Goal: Understand process/instructions

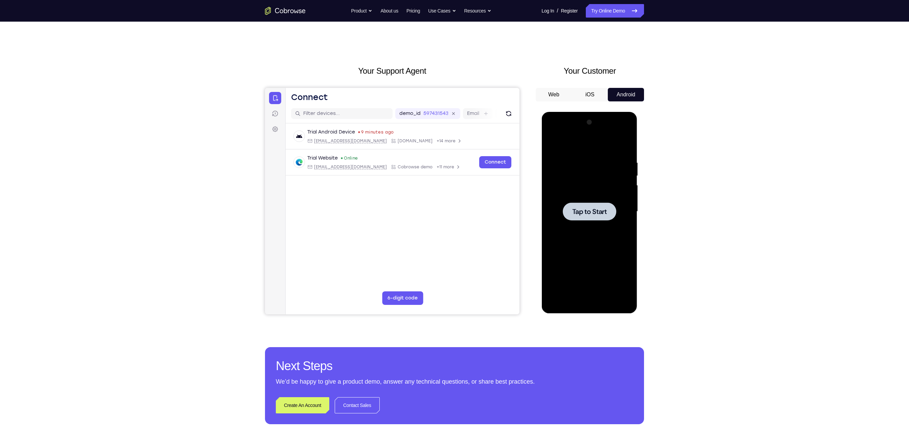
drag, startPoint x: 0, startPoint y: 0, endPoint x: 672, endPoint y: 153, distance: 689.2
click at [454, 153] on div "Your Support Agent Your Customer Web iOS Android Next Steps We’d be happy to gi…" at bounding box center [454, 245] width 909 height 446
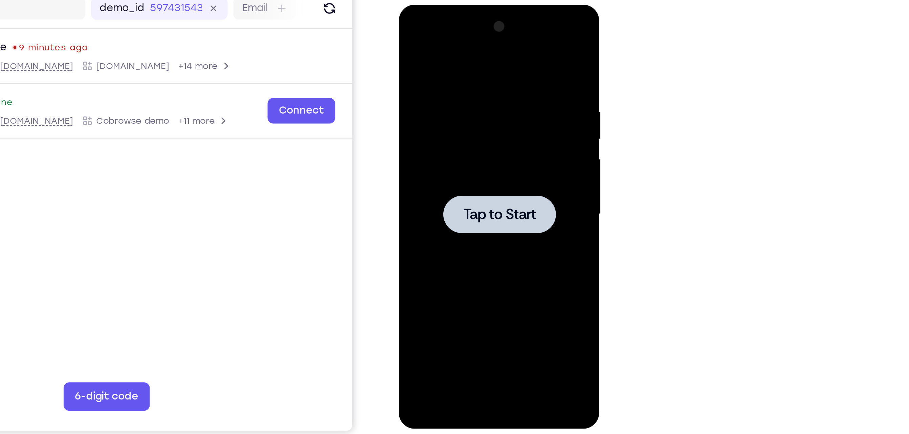
click at [452, 89] on div at bounding box center [446, 104] width 85 height 189
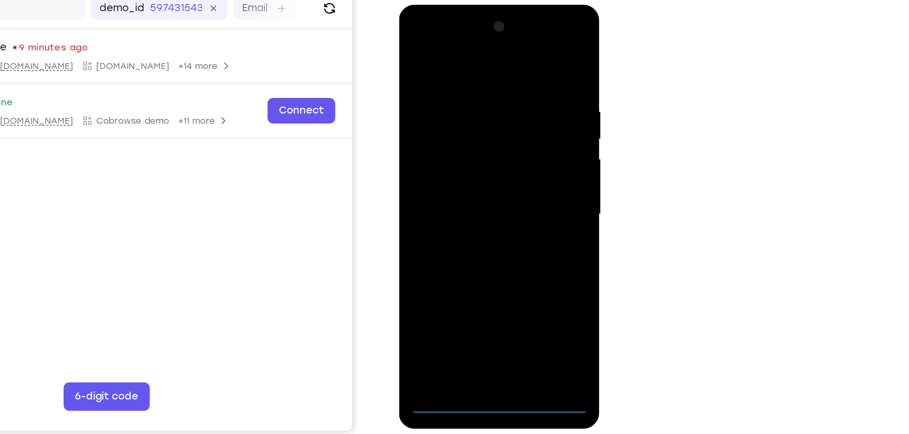
click at [447, 197] on div at bounding box center [446, 104] width 85 height 189
click at [454, 164] on div at bounding box center [446, 104] width 85 height 189
click at [444, 35] on div at bounding box center [446, 104] width 85 height 189
click at [454, 95] on div at bounding box center [446, 104] width 85 height 189
click at [440, 119] on div at bounding box center [446, 104] width 85 height 189
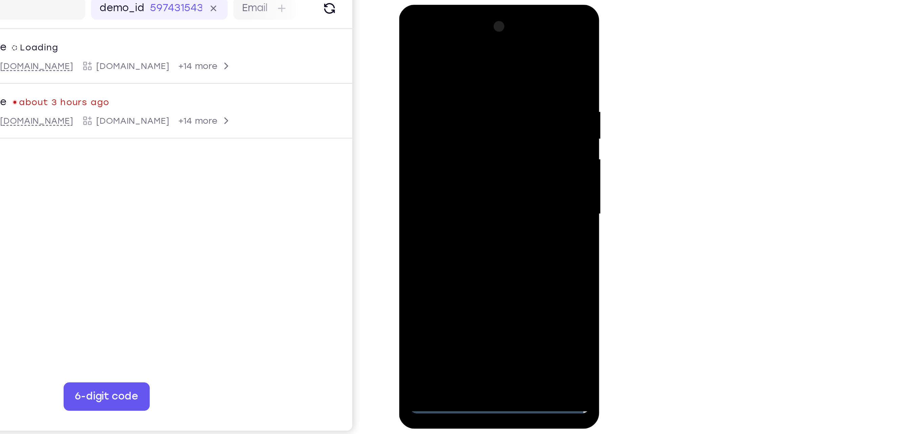
click at [452, 138] on div at bounding box center [446, 104] width 85 height 189
click at [454, 75] on div at bounding box center [446, 104] width 85 height 189
click at [454, 100] on div at bounding box center [446, 104] width 85 height 189
click at [438, 187] on div at bounding box center [446, 104] width 85 height 189
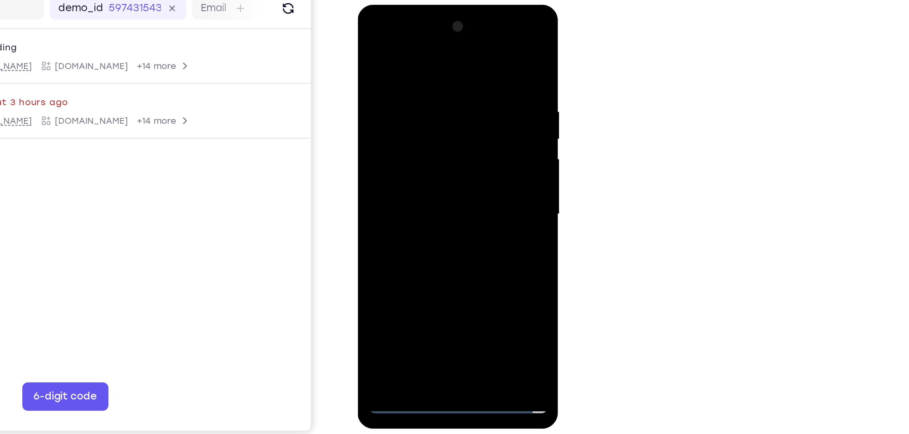
click at [394, 76] on div at bounding box center [405, 104] width 85 height 189
click at [442, 43] on div at bounding box center [405, 104] width 85 height 189
click at [422, 183] on div at bounding box center [405, 104] width 85 height 189
click at [392, 138] on div at bounding box center [405, 104] width 85 height 189
click at [368, 36] on div at bounding box center [405, 104] width 85 height 189
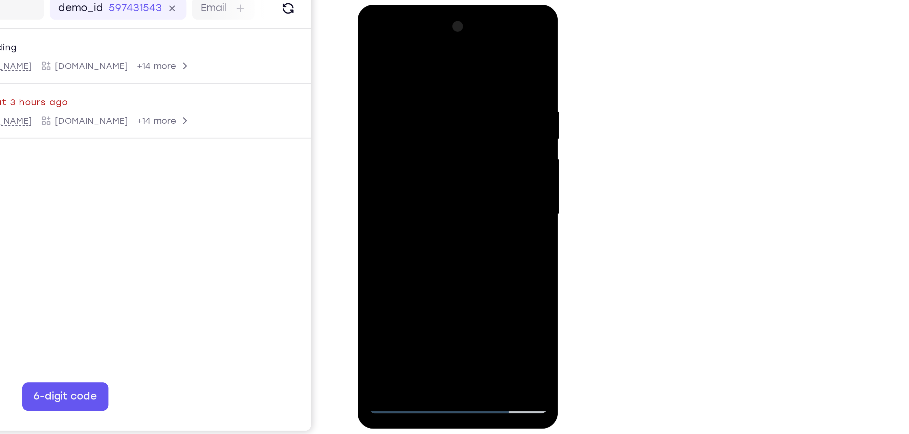
click at [422, 53] on div at bounding box center [405, 104] width 85 height 189
click at [441, 83] on div at bounding box center [405, 104] width 85 height 189
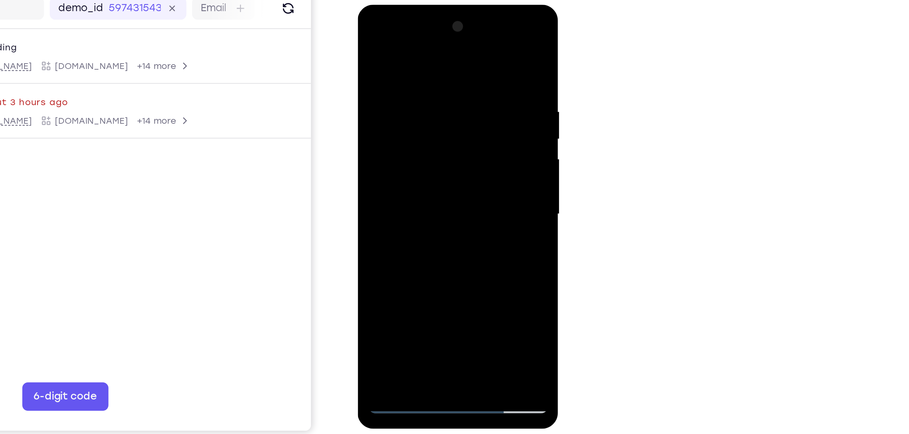
click at [438, 105] on div at bounding box center [405, 104] width 85 height 189
drag, startPoint x: 413, startPoint y: 139, endPoint x: 423, endPoint y: 101, distance: 39.6
click at [423, 101] on div at bounding box center [405, 104] width 85 height 189
click at [444, 37] on div at bounding box center [405, 104] width 85 height 189
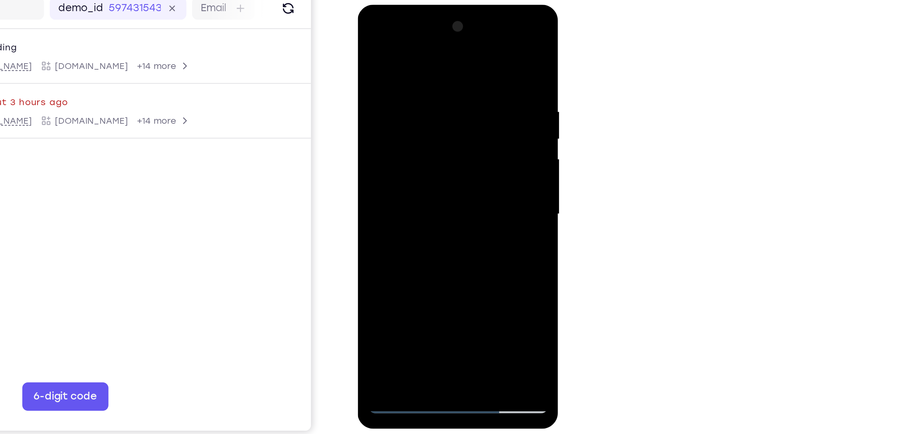
drag, startPoint x: 422, startPoint y: 91, endPoint x: 425, endPoint y: 197, distance: 106.6
click at [425, 197] on div at bounding box center [405, 104] width 85 height 189
click at [422, 184] on div at bounding box center [405, 104] width 85 height 189
click at [418, 98] on div at bounding box center [405, 104] width 85 height 189
click at [390, 181] on div at bounding box center [405, 104] width 85 height 189
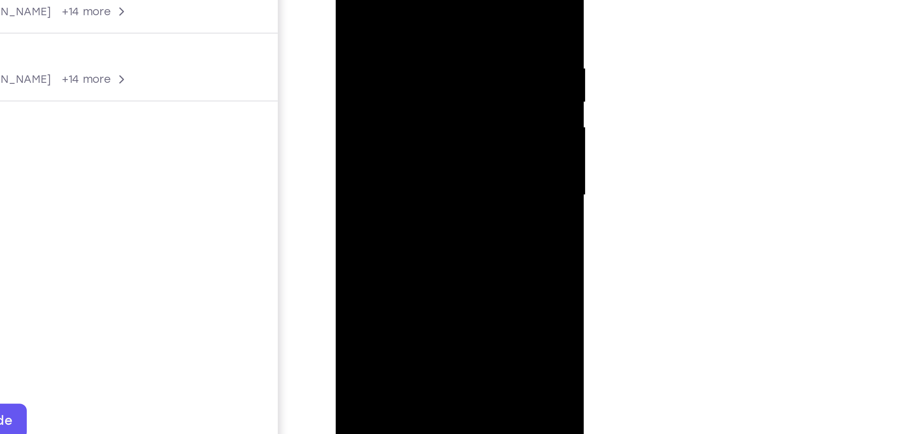
click at [358, 0] on div at bounding box center [383, 35] width 85 height 189
click at [352, 33] on div at bounding box center [383, 35] width 85 height 189
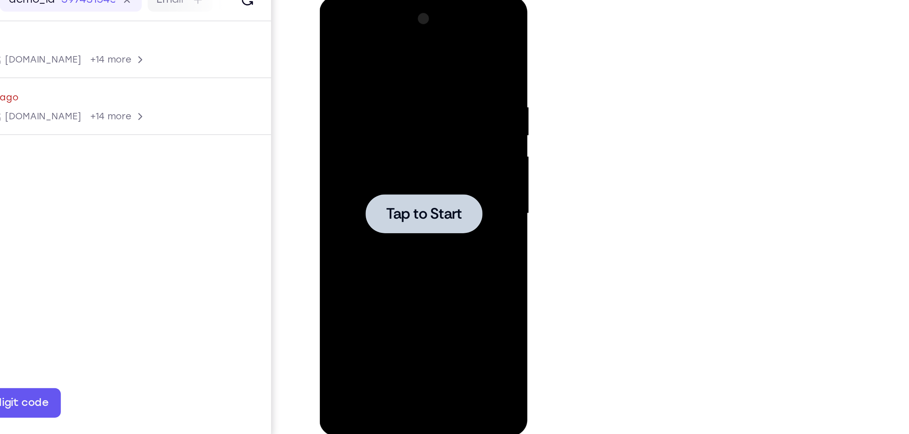
click at [344, 91] on div at bounding box center [366, 96] width 53 height 18
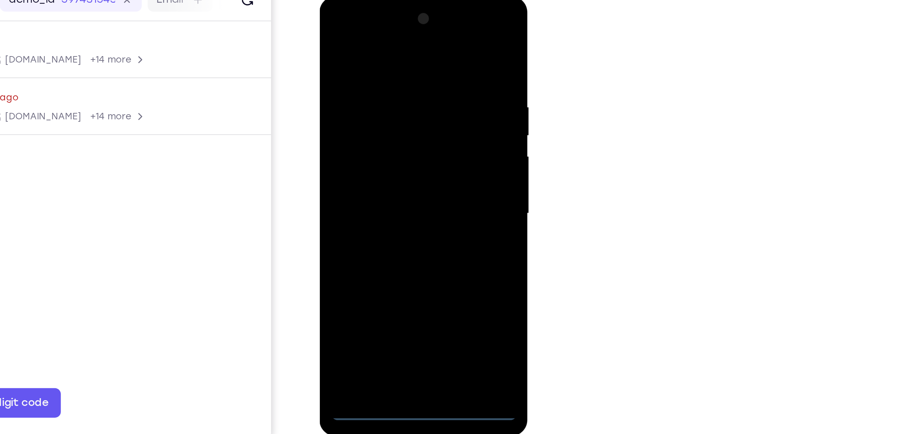
click at [367, 186] on div at bounding box center [367, 96] width 85 height 189
click at [400, 159] on div at bounding box center [367, 96] width 85 height 189
click at [354, 27] on div at bounding box center [367, 96] width 85 height 189
click at [355, 29] on div at bounding box center [367, 96] width 85 height 189
click at [393, 95] on div at bounding box center [367, 96] width 85 height 189
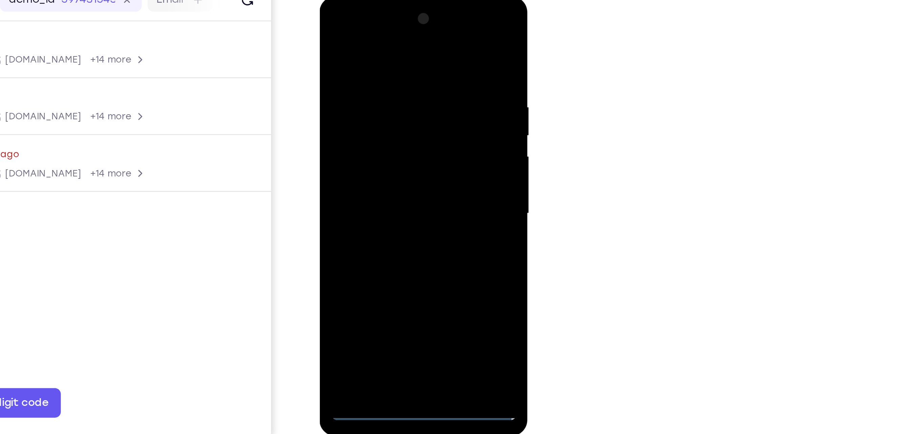
click at [358, 109] on div at bounding box center [367, 96] width 85 height 189
click at [360, 128] on div at bounding box center [367, 96] width 85 height 189
click at [379, 66] on div at bounding box center [367, 96] width 85 height 189
click at [378, 86] on div at bounding box center [367, 96] width 85 height 189
click at [352, 174] on div at bounding box center [367, 96] width 85 height 189
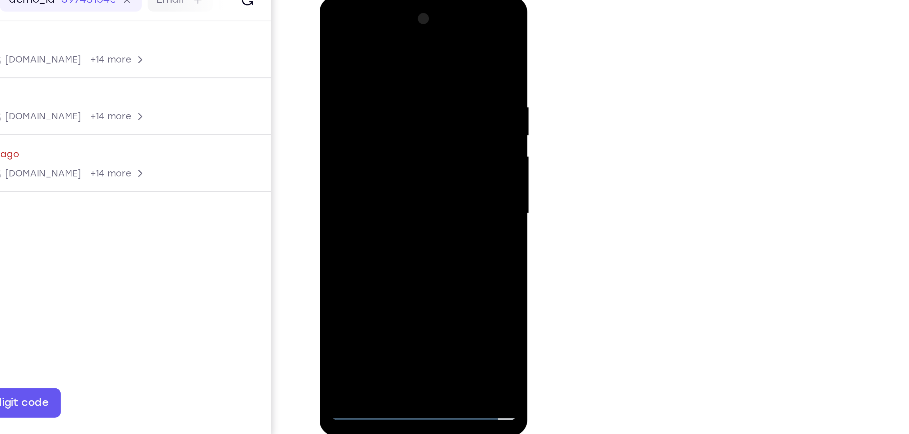
click at [348, 72] on div at bounding box center [367, 96] width 85 height 189
click at [381, 162] on div at bounding box center [367, 96] width 85 height 189
click at [403, 38] on div at bounding box center [367, 96] width 85 height 189
click at [385, 176] on div at bounding box center [367, 96] width 85 height 189
click at [363, 134] on div at bounding box center [367, 96] width 85 height 189
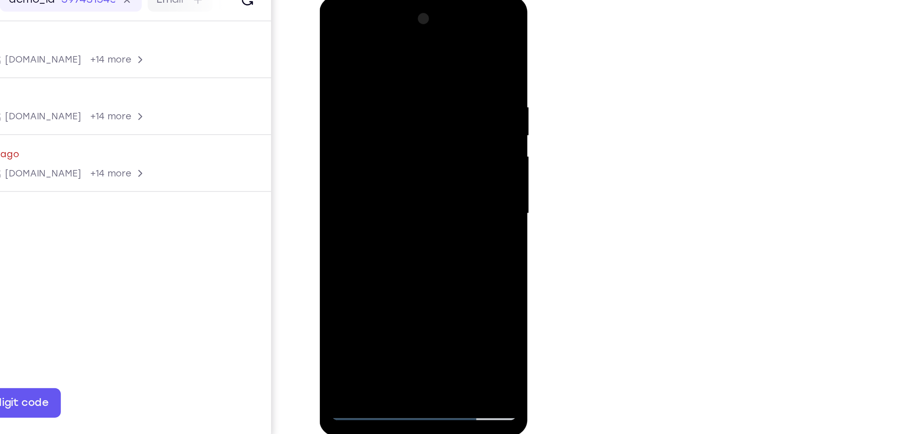
click at [399, 83] on div at bounding box center [367, 96] width 85 height 189
drag, startPoint x: 399, startPoint y: 83, endPoint x: 352, endPoint y: 174, distance: 103.1
click at [352, 174] on div at bounding box center [367, 96] width 85 height 189
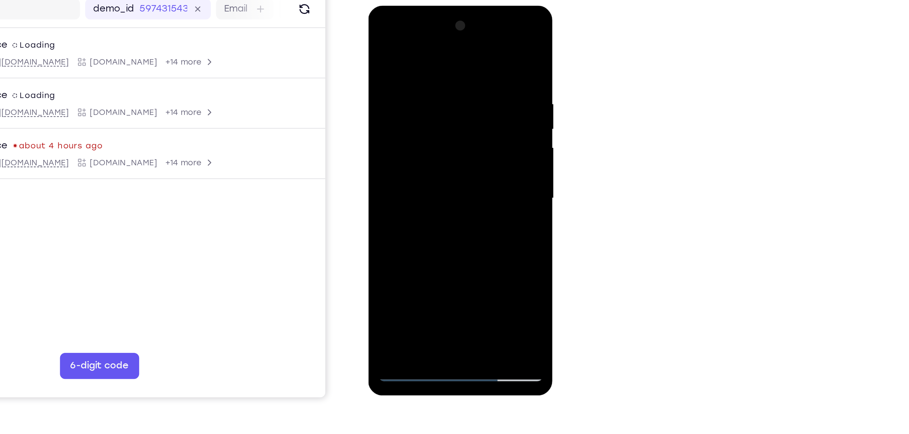
click at [378, 39] on div at bounding box center [415, 105] width 85 height 189
click at [379, 39] on div at bounding box center [415, 105] width 85 height 189
click at [433, 185] on div at bounding box center [415, 105] width 85 height 189
click at [413, 131] on div at bounding box center [415, 105] width 85 height 189
click at [409, 181] on div at bounding box center [415, 105] width 85 height 189
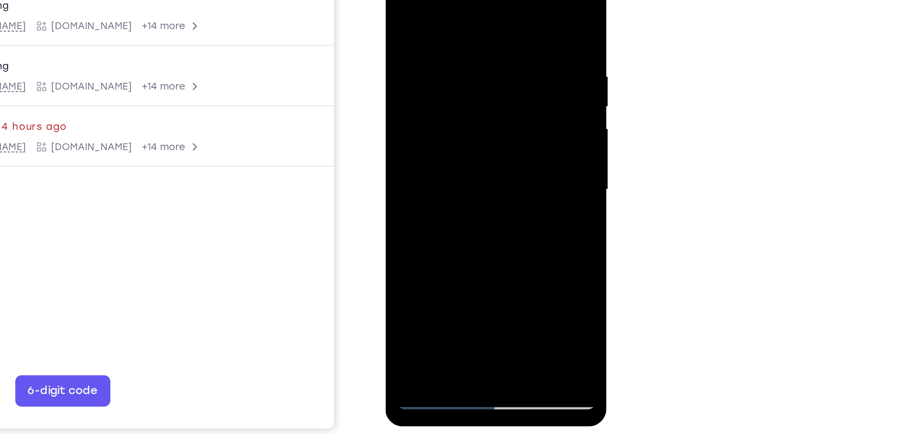
click at [392, 0] on div at bounding box center [432, 57] width 85 height 189
click at [393, 0] on div at bounding box center [432, 57] width 85 height 189
click at [426, 7] on div at bounding box center [432, 57] width 85 height 189
click at [390, 13] on div at bounding box center [432, 57] width 85 height 189
click at [454, 15] on div at bounding box center [432, 57] width 85 height 189
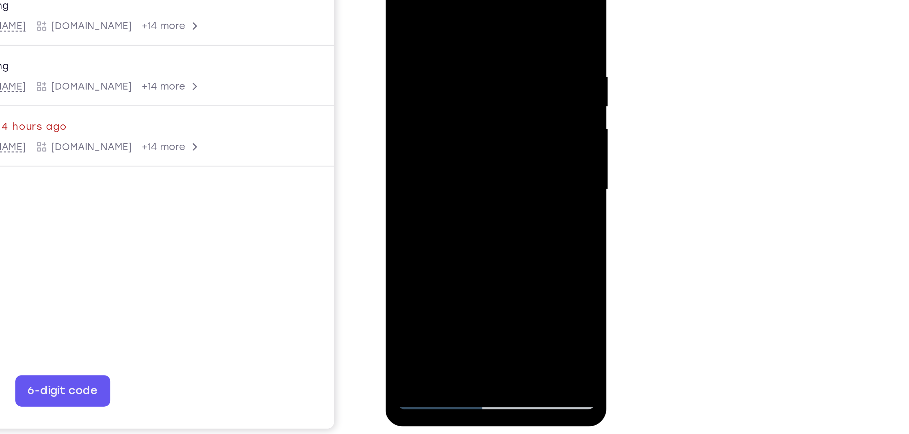
click at [420, 40] on div at bounding box center [432, 57] width 85 height 189
click at [439, 47] on div at bounding box center [432, 57] width 85 height 189
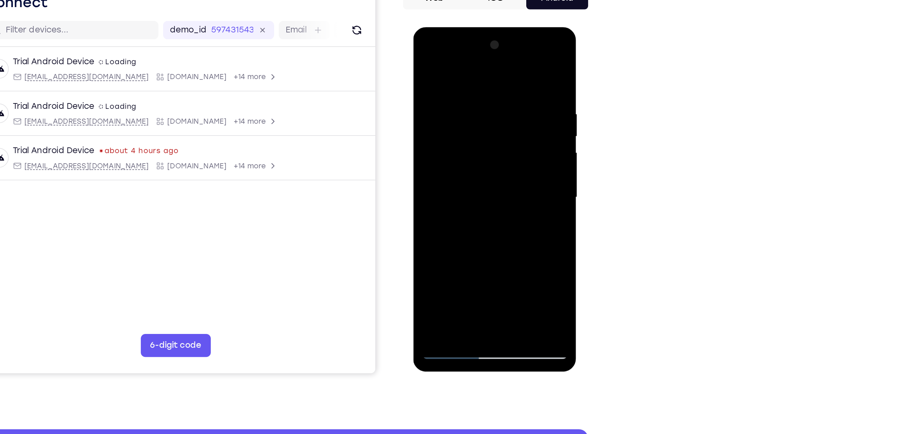
click at [429, 212] on div at bounding box center [460, 126] width 85 height 189
click at [429, 209] on div at bounding box center [460, 126] width 85 height 189
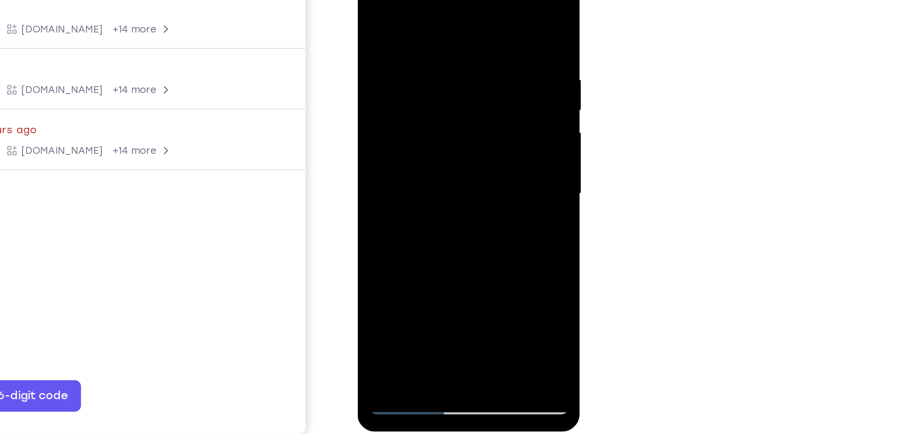
click at [434, 142] on div at bounding box center [404, 60] width 85 height 189
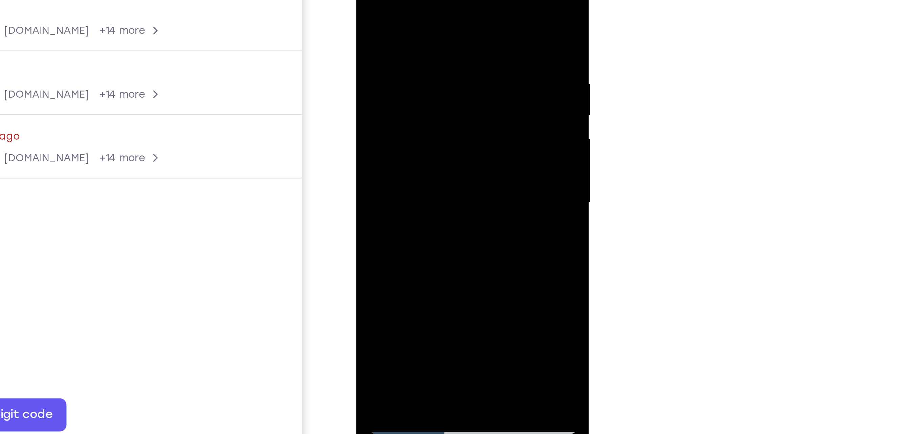
click at [366, 63] on div at bounding box center [403, 59] width 85 height 189
click at [443, 54] on div at bounding box center [403, 59] width 85 height 189
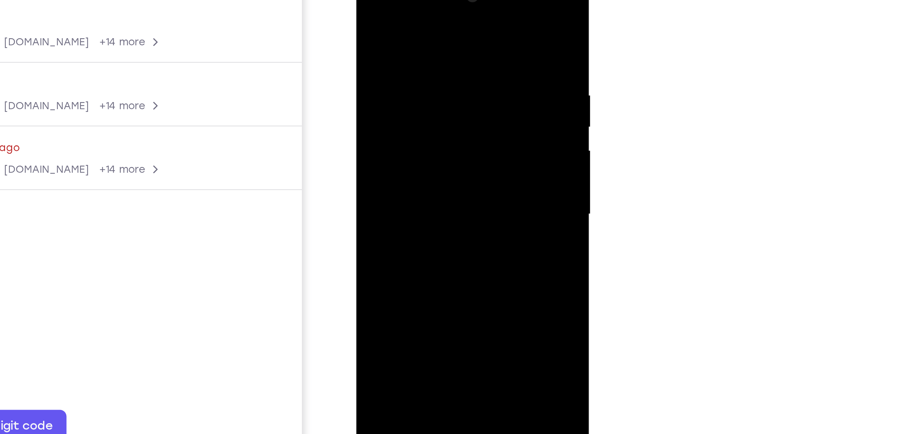
click at [443, 61] on div at bounding box center [403, 70] width 85 height 189
click at [434, 58] on div at bounding box center [403, 70] width 85 height 189
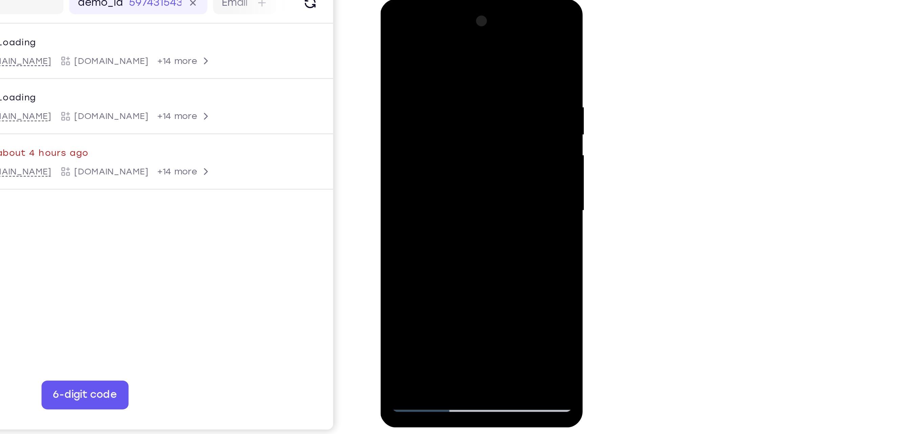
click at [454, 85] on div at bounding box center [427, 98] width 85 height 189
click at [454, 84] on div at bounding box center [427, 98] width 85 height 189
click at [454, 78] on div at bounding box center [427, 98] width 85 height 189
click at [454, 16] on div at bounding box center [427, 98] width 85 height 189
click at [442, 180] on div at bounding box center [427, 98] width 85 height 189
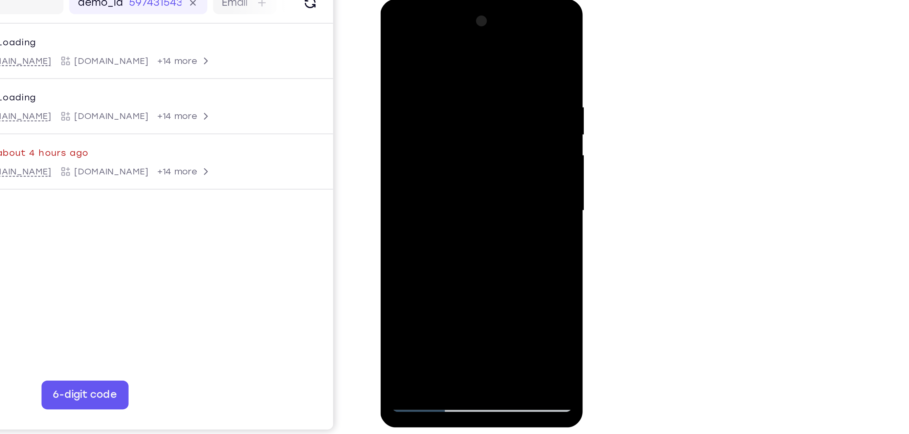
click at [405, 188] on div at bounding box center [427, 98] width 85 height 189
click at [405, 101] on div at bounding box center [427, 98] width 85 height 189
click at [454, 10] on div at bounding box center [427, 98] width 85 height 189
click at [393, 178] on div at bounding box center [427, 98] width 85 height 189
click at [393, 176] on div at bounding box center [427, 98] width 85 height 189
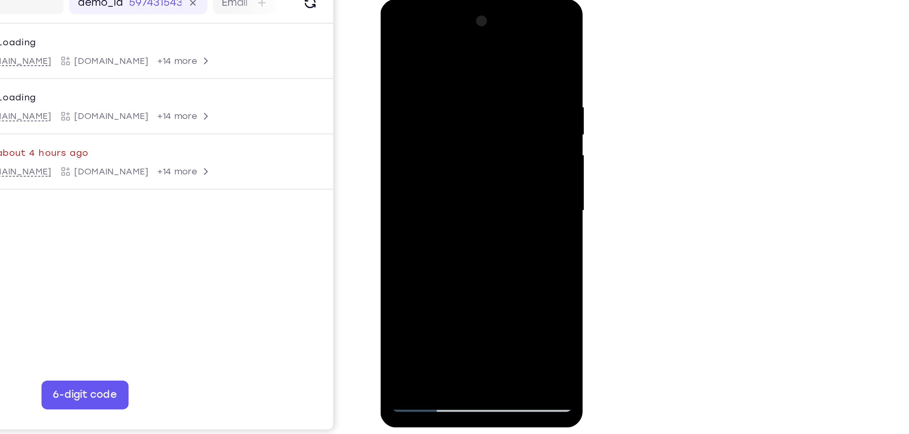
click at [393, 176] on div at bounding box center [427, 98] width 85 height 189
drag, startPoint x: 457, startPoint y: 66, endPoint x: 450, endPoint y: 174, distance: 108.2
click at [450, 174] on div at bounding box center [427, 98] width 85 height 189
click at [412, 180] on div at bounding box center [427, 98] width 85 height 189
click at [401, 31] on div at bounding box center [427, 98] width 85 height 189
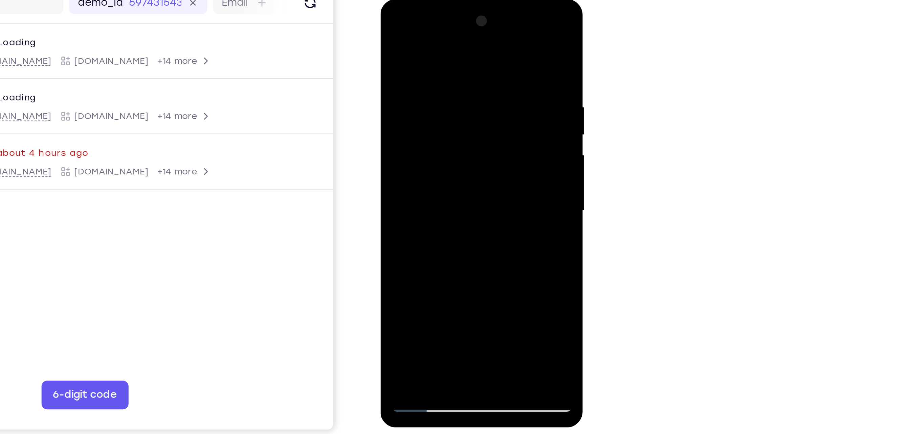
click at [454, 89] on div at bounding box center [427, 98] width 85 height 189
click at [430, 52] on div at bounding box center [427, 98] width 85 height 189
drag, startPoint x: 422, startPoint y: 137, endPoint x: 423, endPoint y: 84, distance: 53.1
click at [423, 84] on div at bounding box center [427, 98] width 85 height 189
drag, startPoint x: 438, startPoint y: 77, endPoint x: 453, endPoint y: 154, distance: 78.1
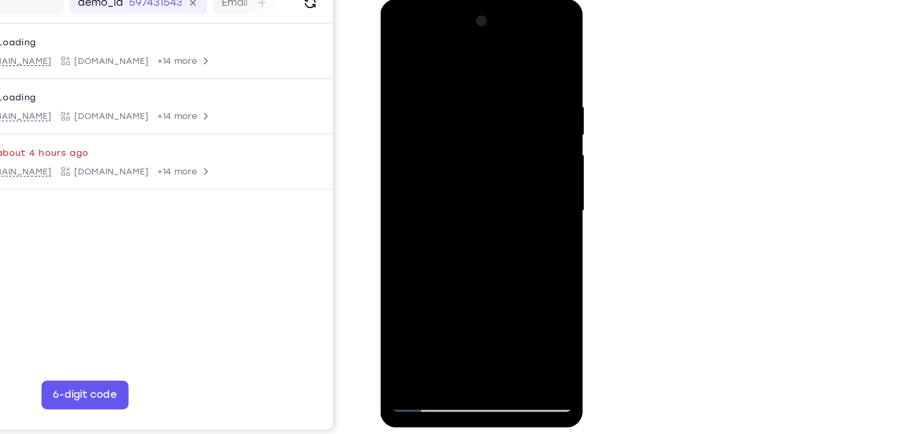
click at [453, 154] on div at bounding box center [427, 98] width 85 height 189
click at [454, 178] on div at bounding box center [427, 98] width 85 height 189
click at [392, 106] on div at bounding box center [427, 98] width 85 height 189
click at [454, 84] on div at bounding box center [427, 98] width 85 height 189
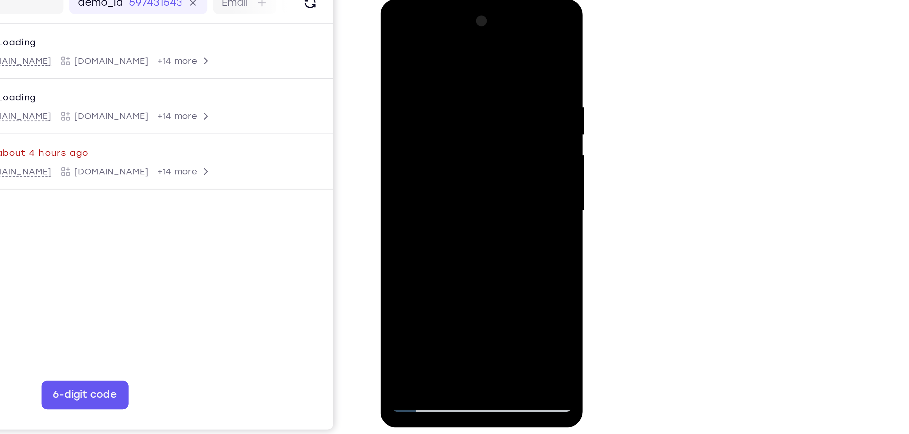
click at [454, 84] on div at bounding box center [427, 98] width 85 height 189
click at [396, 83] on div at bounding box center [427, 98] width 85 height 189
click at [454, 82] on div at bounding box center [427, 98] width 85 height 189
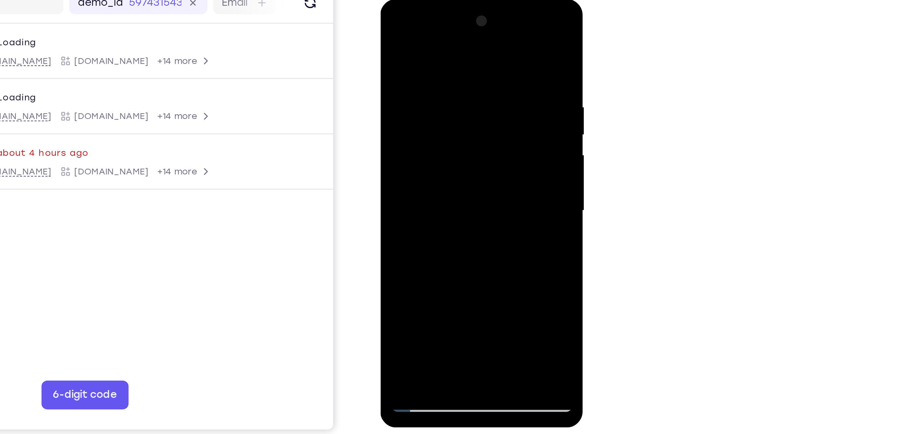
click at [394, 96] on div at bounding box center [427, 98] width 85 height 189
click at [454, 94] on div at bounding box center [427, 98] width 85 height 189
click at [391, 98] on div at bounding box center [427, 98] width 85 height 189
click at [454, 101] on div at bounding box center [427, 98] width 85 height 189
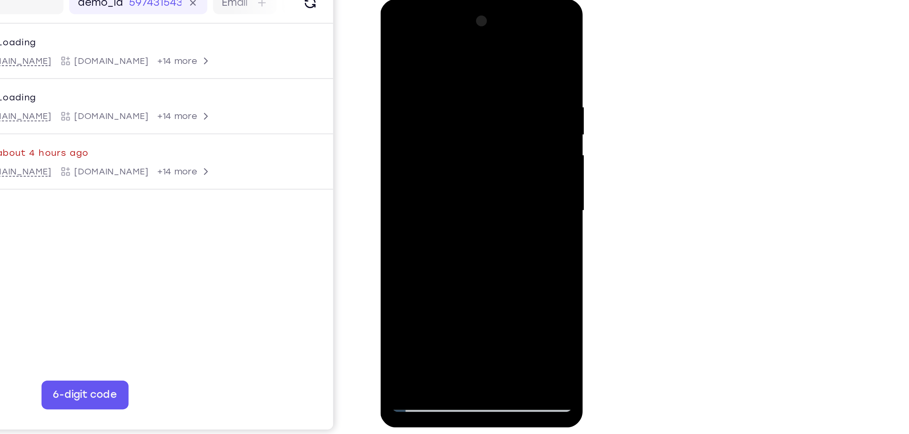
click at [454, 101] on div at bounding box center [427, 98] width 85 height 189
click at [454, 102] on div at bounding box center [427, 98] width 85 height 189
click at [454, 100] on div at bounding box center [427, 98] width 85 height 189
click at [454, 43] on div at bounding box center [427, 98] width 85 height 189
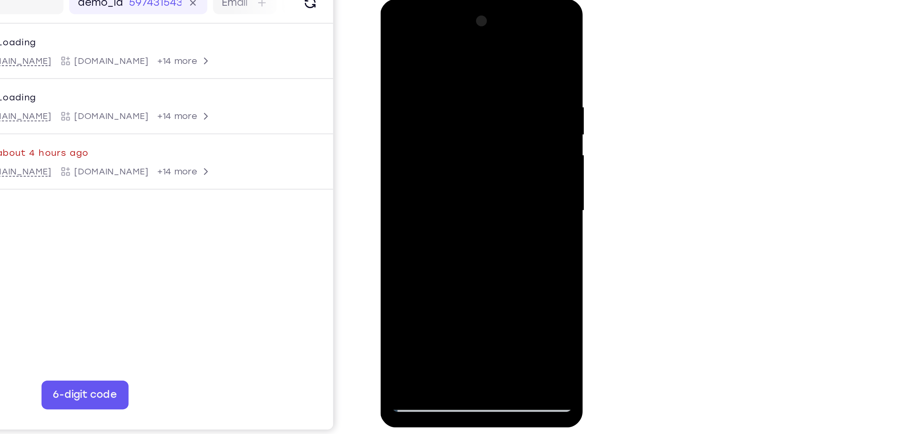
click at [454, 43] on div at bounding box center [427, 98] width 85 height 189
click at [454, 12] on div at bounding box center [427, 98] width 85 height 189
click at [450, 53] on div at bounding box center [427, 98] width 85 height 189
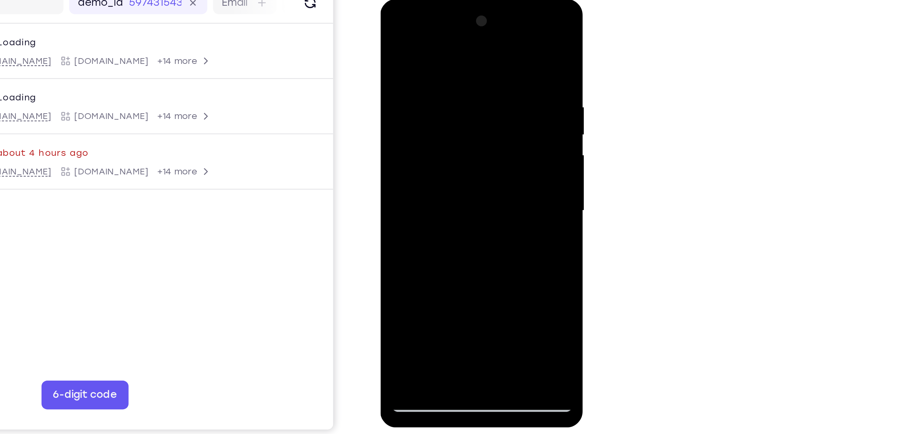
drag, startPoint x: 431, startPoint y: 136, endPoint x: 441, endPoint y: 55, distance: 81.5
click at [441, 55] on div at bounding box center [427, 98] width 85 height 189
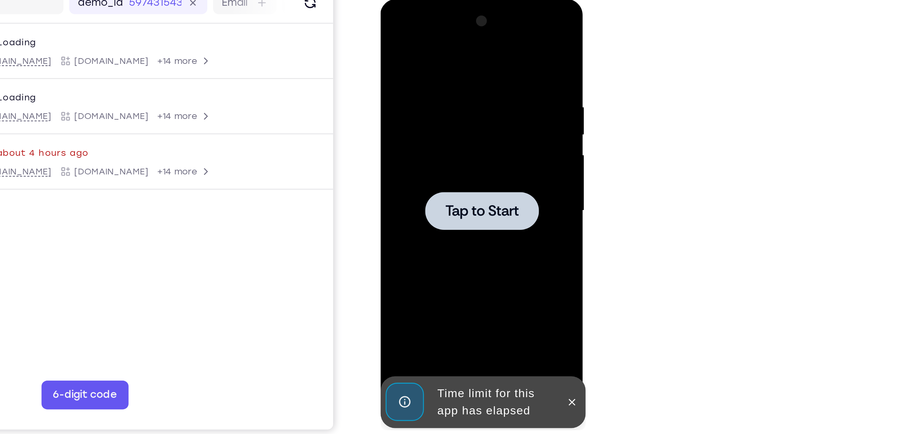
click at [424, 99] on span "Tap to Start" at bounding box center [427, 99] width 35 height 7
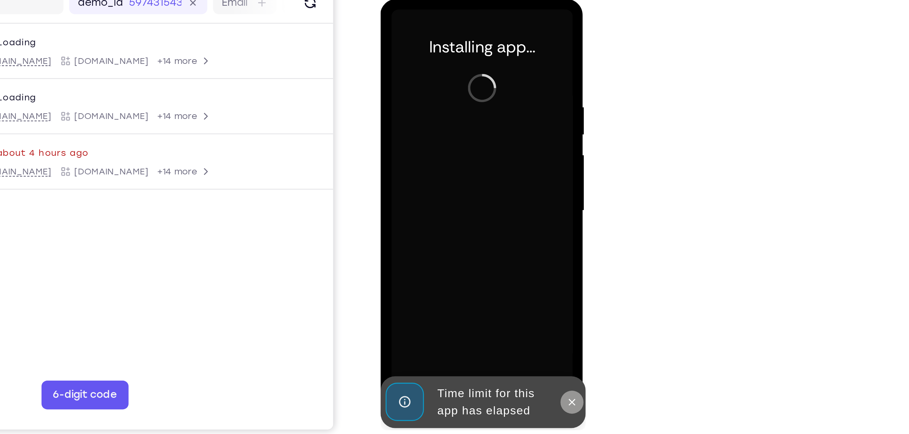
click at [454, 187] on icon at bounding box center [469, 188] width 5 height 5
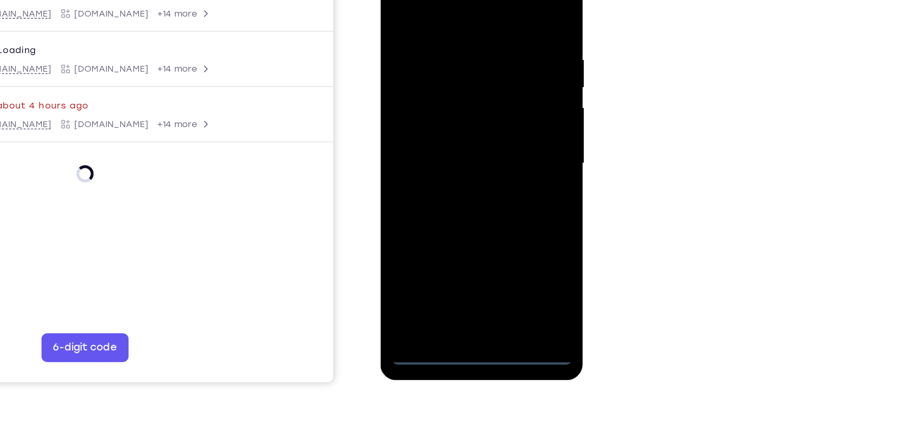
click at [430, 141] on div at bounding box center [427, 51] width 85 height 189
click at [454, 113] on div at bounding box center [427, 51] width 85 height 189
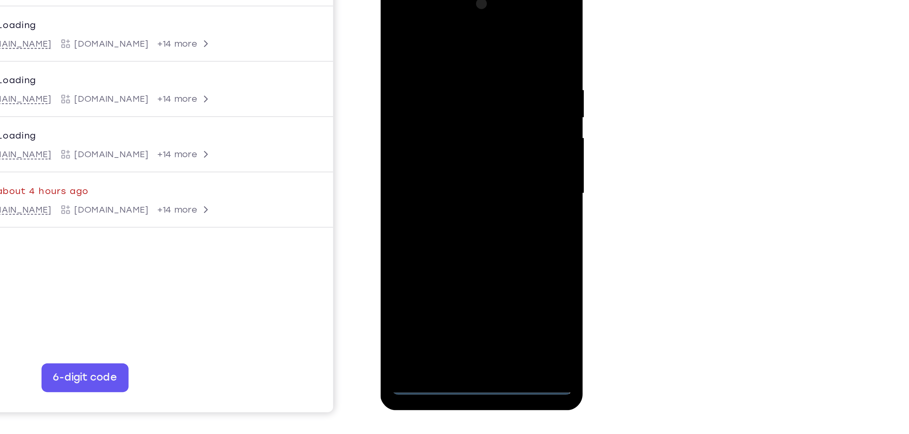
click at [407, 14] on div at bounding box center [427, 81] width 85 height 189
click at [454, 82] on div at bounding box center [427, 81] width 85 height 189
click at [420, 94] on div at bounding box center [427, 81] width 85 height 189
click at [421, 76] on div at bounding box center [427, 81] width 85 height 189
click at [414, 68] on div at bounding box center [427, 81] width 85 height 189
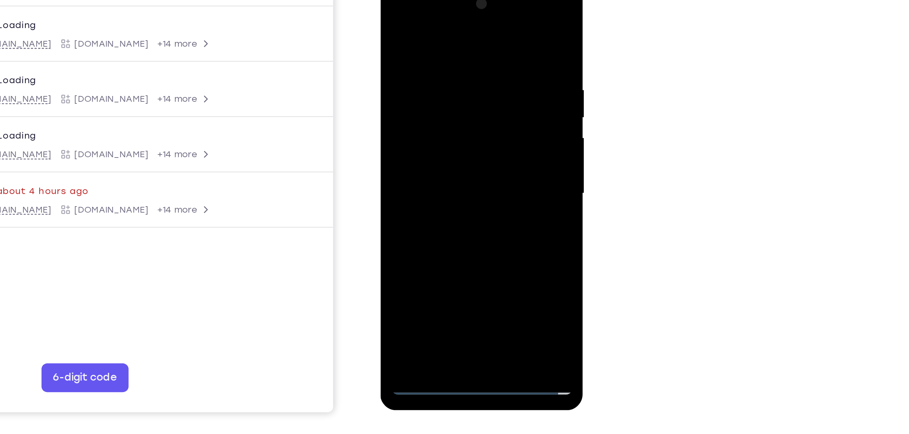
click at [415, 81] on div at bounding box center [427, 81] width 85 height 189
click at [446, 161] on div at bounding box center [427, 81] width 85 height 189
click at [423, 109] on div at bounding box center [427, 81] width 85 height 189
click at [448, 161] on div at bounding box center [427, 81] width 85 height 189
drag, startPoint x: 418, startPoint y: 20, endPoint x: 408, endPoint y: 0, distance: 22.0
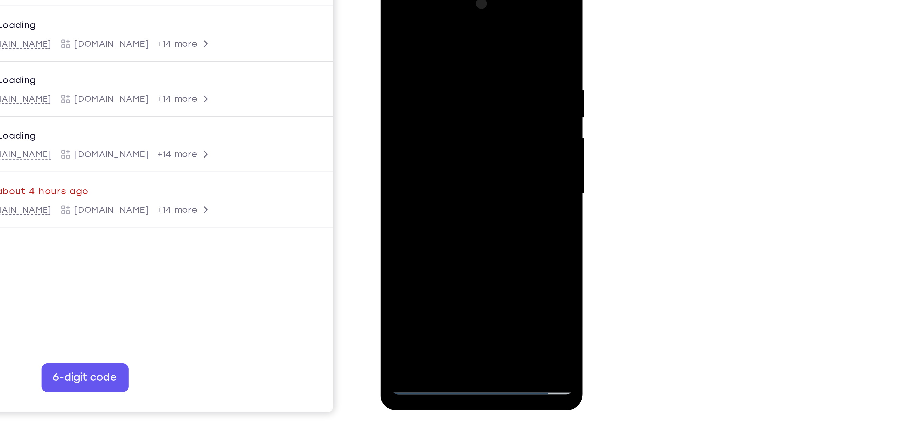
click at [408, 0] on div at bounding box center [427, 81] width 85 height 189
click at [419, 120] on div at bounding box center [427, 81] width 85 height 189
click at [427, 117] on div at bounding box center [427, 81] width 85 height 189
drag, startPoint x: 430, startPoint y: 142, endPoint x: 401, endPoint y: 79, distance: 69.8
click at [401, 79] on div at bounding box center [427, 81] width 85 height 189
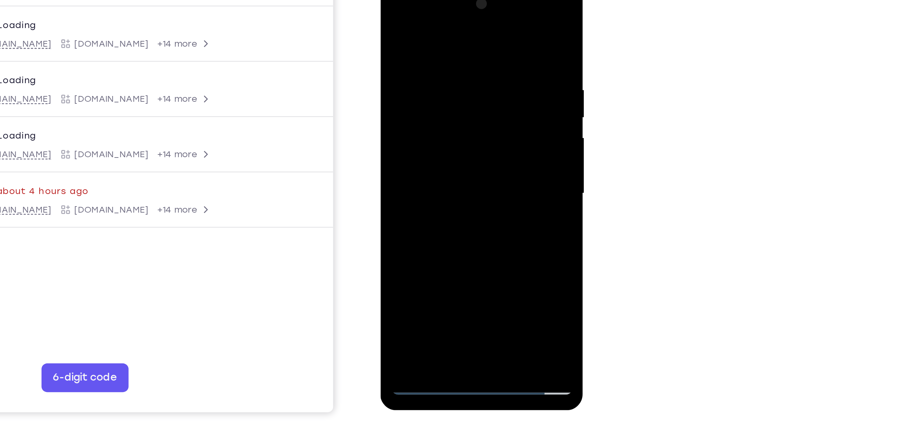
drag, startPoint x: 428, startPoint y: 135, endPoint x: 401, endPoint y: 91, distance: 51.9
click at [401, 91] on div at bounding box center [427, 81] width 85 height 189
click at [410, 111] on div at bounding box center [427, 81] width 85 height 189
drag, startPoint x: 414, startPoint y: 21, endPoint x: 405, endPoint y: -4, distance: 26.5
click at [405, 0] on div at bounding box center [427, 81] width 85 height 189
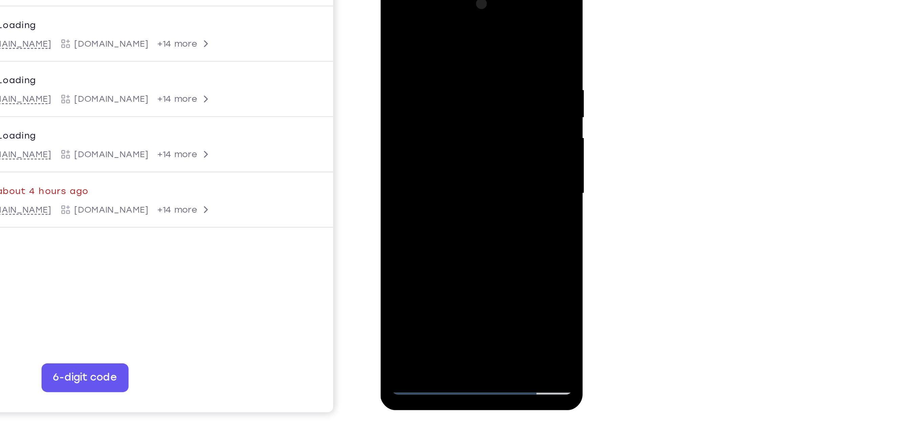
click at [454, 98] on div at bounding box center [427, 81] width 85 height 189
click at [390, 14] on div at bounding box center [427, 81] width 85 height 189
drag, startPoint x: 424, startPoint y: 83, endPoint x: 426, endPoint y: 120, distance: 37.3
click at [426, 120] on div at bounding box center [427, 81] width 85 height 189
drag, startPoint x: 414, startPoint y: 79, endPoint x: 422, endPoint y: 137, distance: 58.8
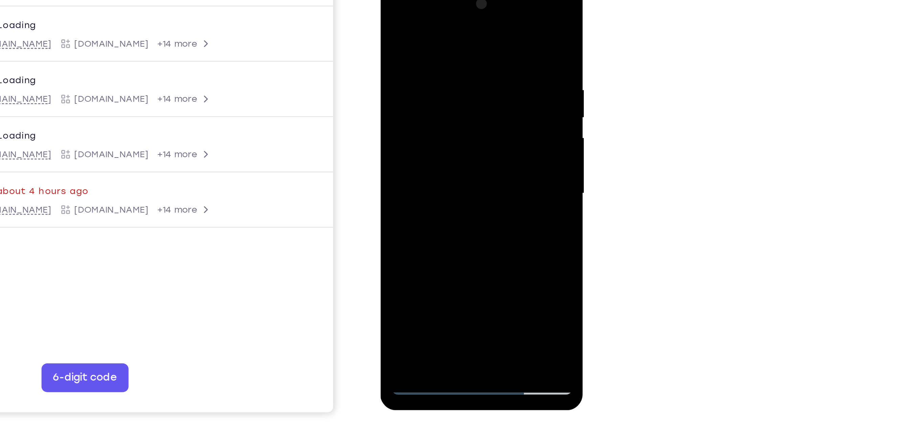
click at [422, 137] on div at bounding box center [427, 81] width 85 height 189
click at [420, 93] on div at bounding box center [427, 81] width 85 height 189
click at [454, 145] on div at bounding box center [427, 81] width 85 height 189
click at [454, 100] on div at bounding box center [427, 81] width 85 height 189
click at [391, 17] on div at bounding box center [427, 81] width 85 height 189
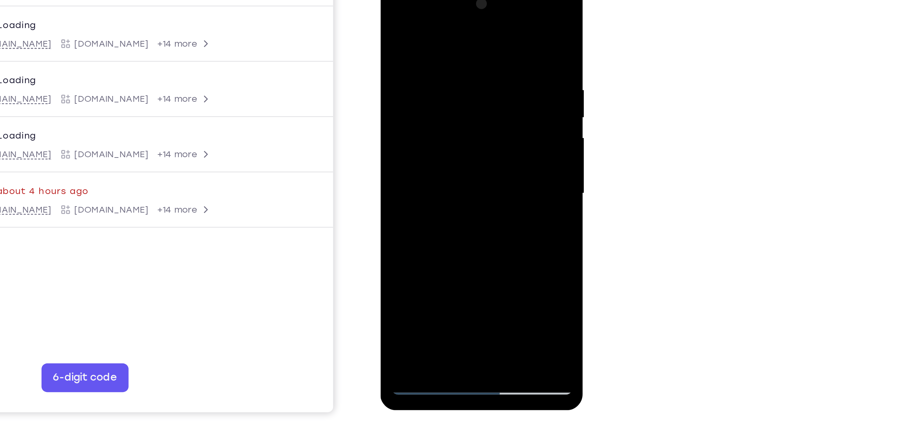
drag, startPoint x: 406, startPoint y: 156, endPoint x: 407, endPoint y: 121, distance: 35.2
click at [407, 121] on div at bounding box center [427, 81] width 85 height 189
drag, startPoint x: 424, startPoint y: 85, endPoint x: 421, endPoint y: 155, distance: 70.1
click at [421, 155] on div at bounding box center [427, 81] width 85 height 189
click at [407, 62] on div at bounding box center [427, 81] width 85 height 189
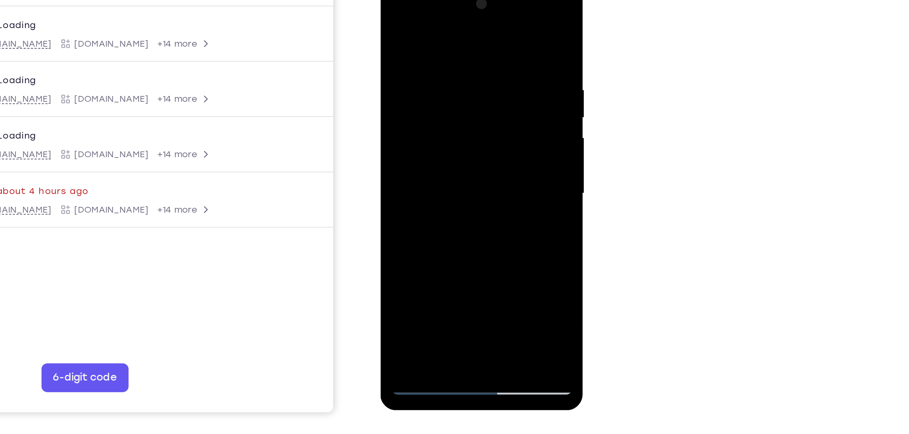
click at [454, 158] on div at bounding box center [427, 81] width 85 height 189
click at [390, 15] on div at bounding box center [427, 81] width 85 height 189
click at [410, 103] on div at bounding box center [427, 81] width 85 height 189
click at [454, 147] on div at bounding box center [427, 81] width 85 height 189
click at [454, 149] on div at bounding box center [427, 81] width 85 height 189
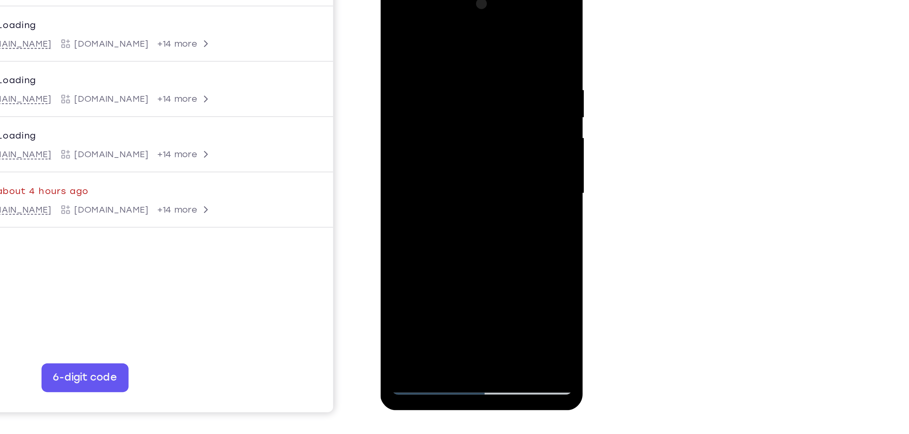
click at [390, 14] on div at bounding box center [427, 81] width 85 height 189
click at [393, 14] on div at bounding box center [427, 81] width 85 height 189
drag, startPoint x: 432, startPoint y: 52, endPoint x: 435, endPoint y: 122, distance: 70.5
click at [435, 122] on div at bounding box center [427, 81] width 85 height 189
drag, startPoint x: 420, startPoint y: 125, endPoint x: 416, endPoint y: 71, distance: 53.9
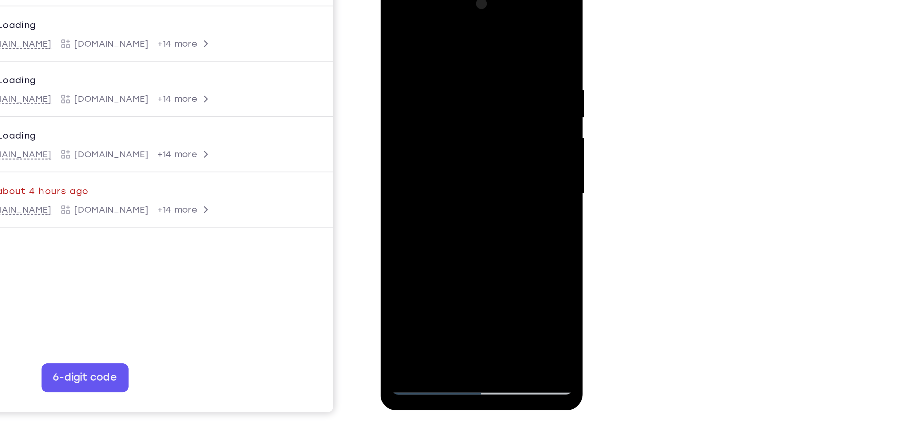
click at [416, 71] on div at bounding box center [427, 81] width 85 height 189
drag, startPoint x: 436, startPoint y: 133, endPoint x: 418, endPoint y: 61, distance: 74.3
click at [418, 61] on div at bounding box center [427, 81] width 85 height 189
drag, startPoint x: 428, startPoint y: 125, endPoint x: 410, endPoint y: 49, distance: 78.0
click at [410, 49] on div at bounding box center [427, 81] width 85 height 189
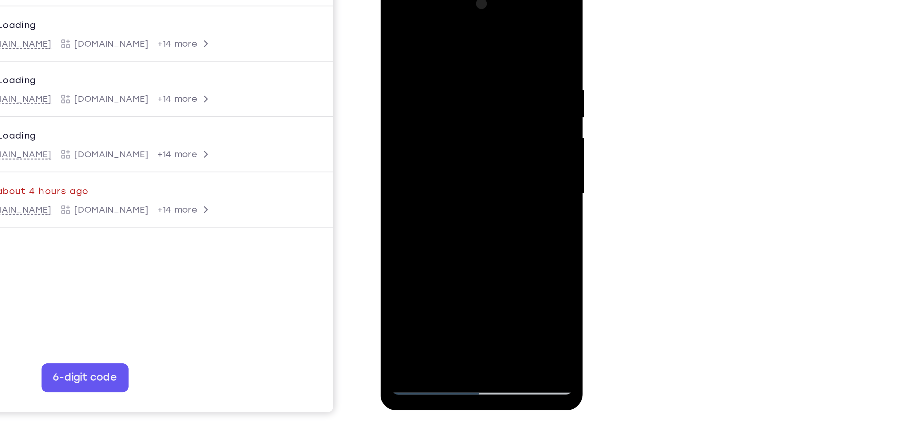
drag, startPoint x: 420, startPoint y: 136, endPoint x: 417, endPoint y: 96, distance: 40.4
click at [417, 96] on div at bounding box center [427, 81] width 85 height 189
drag, startPoint x: 426, startPoint y: 132, endPoint x: 414, endPoint y: 63, distance: 69.5
click at [414, 63] on div at bounding box center [427, 81] width 85 height 189
drag, startPoint x: 428, startPoint y: 129, endPoint x: 415, endPoint y: 57, distance: 73.1
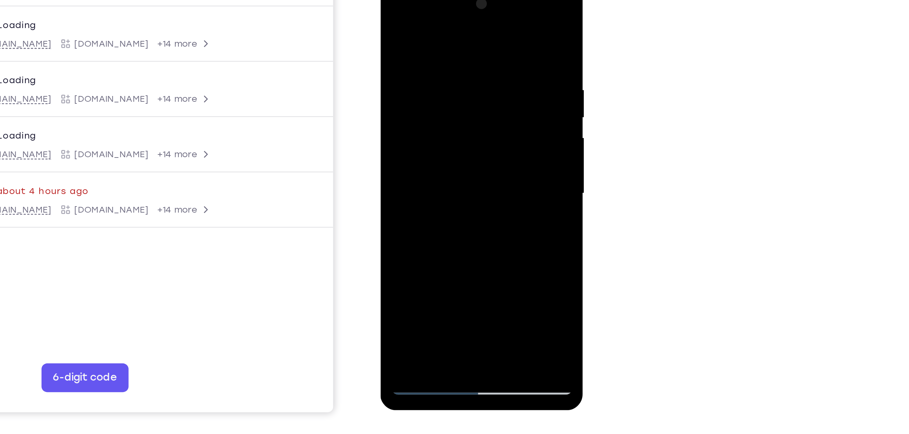
click at [415, 57] on div at bounding box center [427, 81] width 85 height 189
drag, startPoint x: 430, startPoint y: 121, endPoint x: 417, endPoint y: 59, distance: 63.2
click at [417, 59] on div at bounding box center [427, 81] width 85 height 189
drag, startPoint x: 430, startPoint y: 130, endPoint x: 419, endPoint y: 63, distance: 67.6
click at [419, 63] on div at bounding box center [427, 81] width 85 height 189
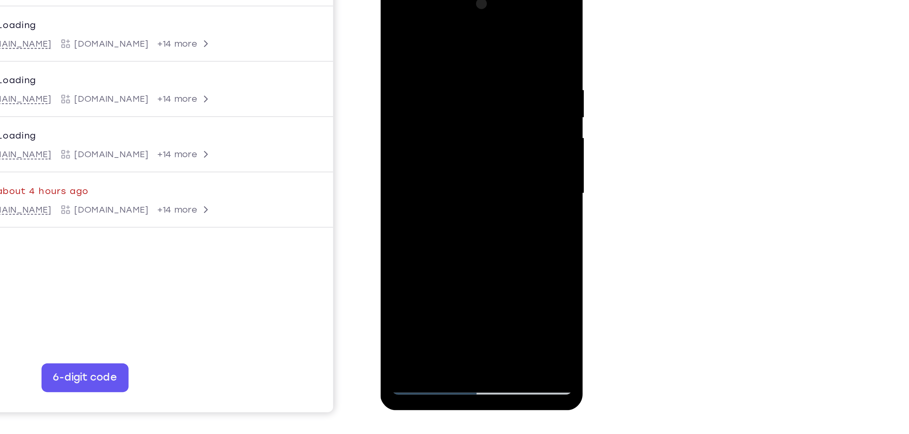
drag, startPoint x: 433, startPoint y: 114, endPoint x: 422, endPoint y: 72, distance: 43.3
click at [422, 72] on div at bounding box center [427, 81] width 85 height 189
click at [454, 85] on div at bounding box center [427, 81] width 85 height 189
drag, startPoint x: 444, startPoint y: 117, endPoint x: 415, endPoint y: 42, distance: 81.0
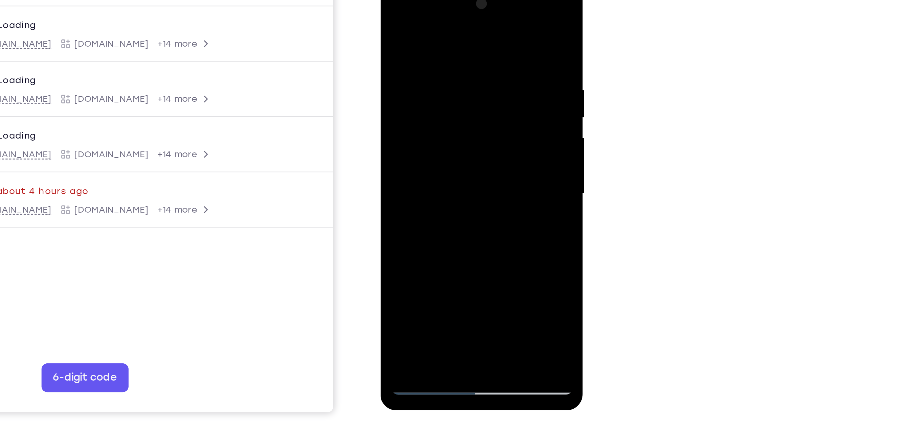
click at [415, 42] on div at bounding box center [427, 81] width 85 height 189
drag, startPoint x: 418, startPoint y: 115, endPoint x: 399, endPoint y: 43, distance: 74.3
click at [399, 43] on div at bounding box center [427, 81] width 85 height 189
drag, startPoint x: 427, startPoint y: 121, endPoint x: 422, endPoint y: 94, distance: 26.8
click at [422, 94] on div at bounding box center [427, 81] width 85 height 189
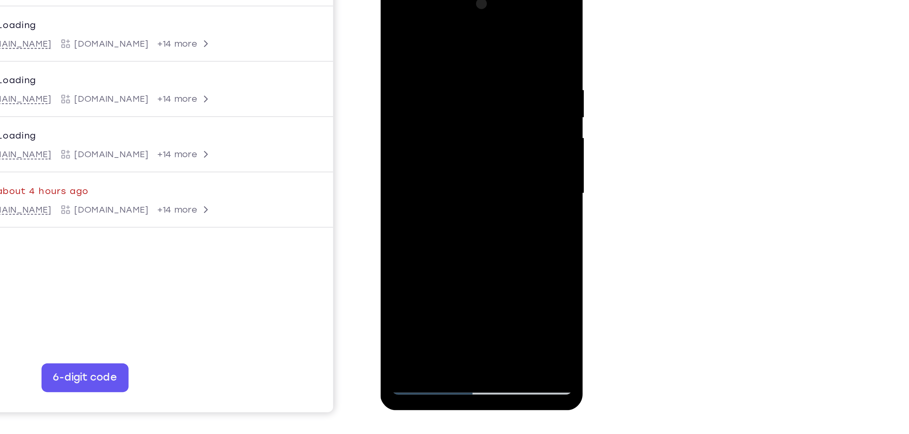
drag, startPoint x: 437, startPoint y: 144, endPoint x: 420, endPoint y: 68, distance: 77.7
click at [420, 68] on div at bounding box center [427, 81] width 85 height 189
drag, startPoint x: 432, startPoint y: 122, endPoint x: 419, endPoint y: 59, distance: 64.7
click at [419, 59] on div at bounding box center [427, 81] width 85 height 189
drag, startPoint x: 421, startPoint y: 131, endPoint x: 414, endPoint y: 72, distance: 59.2
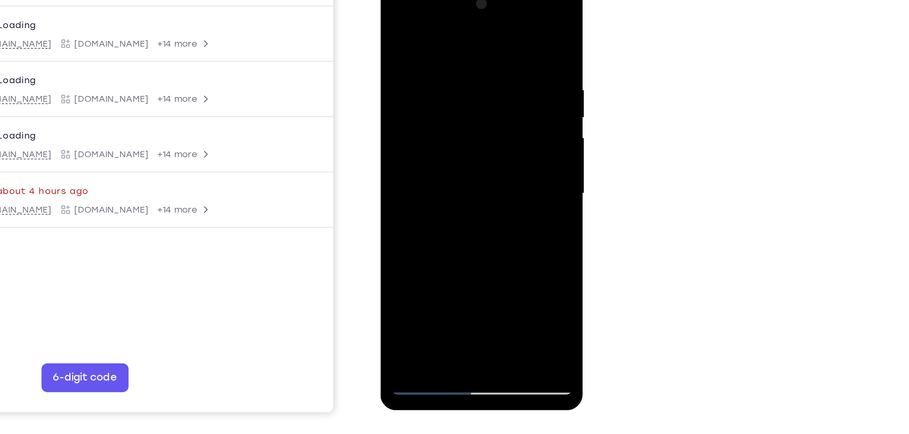
click at [414, 72] on div at bounding box center [427, 81] width 85 height 189
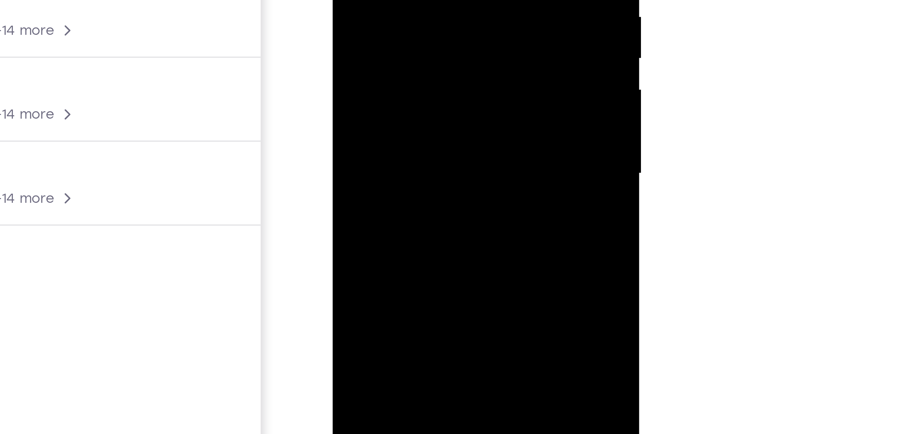
drag, startPoint x: 383, startPoint y: -63, endPoint x: 392, endPoint y: -12, distance: 51.3
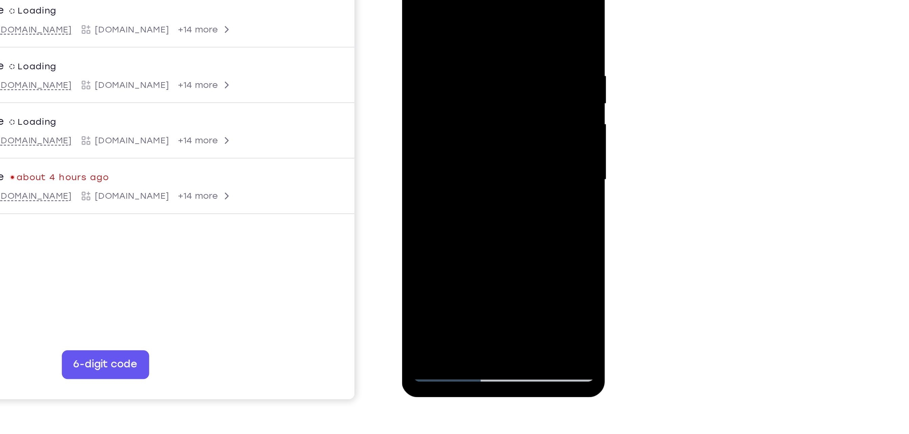
click at [454, 61] on div at bounding box center [448, 67] width 85 height 189
click at [454, 23] on div at bounding box center [448, 67] width 85 height 189
click at [454, 22] on div at bounding box center [448, 67] width 85 height 189
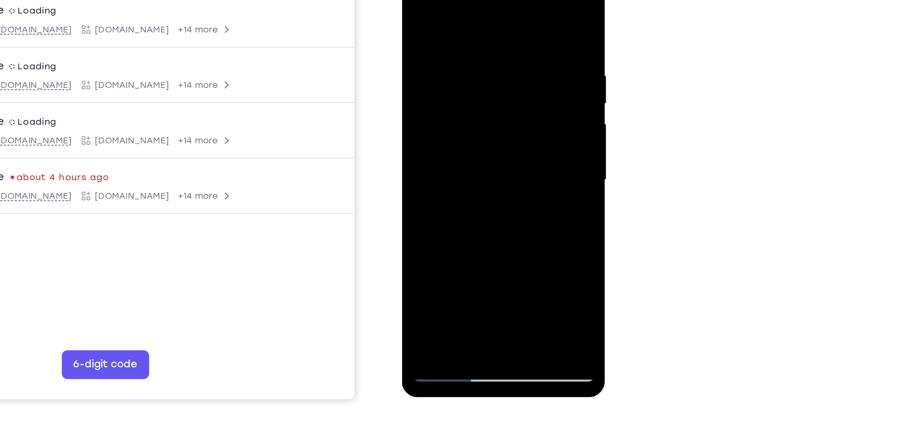
click at [454, 2] on div at bounding box center [448, 67] width 85 height 189
click at [417, 148] on div at bounding box center [448, 67] width 85 height 189
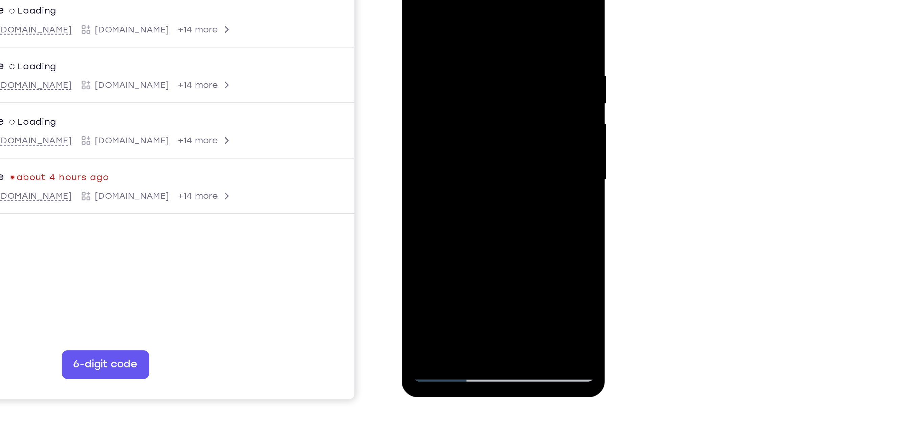
drag, startPoint x: 456, startPoint y: 65, endPoint x: 456, endPoint y: 119, distance: 54.5
click at [454, 119] on div at bounding box center [448, 67] width 85 height 189
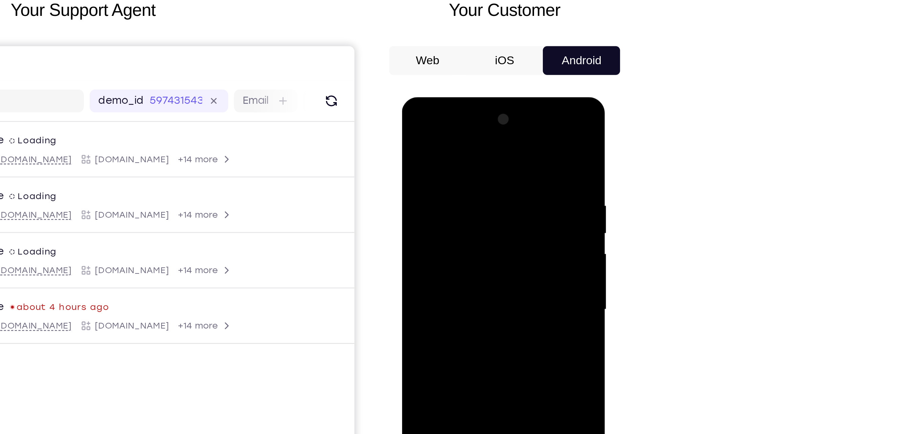
click at [454, 118] on div at bounding box center [448, 196] width 85 height 189
click at [410, 116] on div at bounding box center [448, 196] width 85 height 189
click at [430, 161] on div at bounding box center [448, 196] width 85 height 189
click at [420, 171] on div at bounding box center [448, 196] width 85 height 189
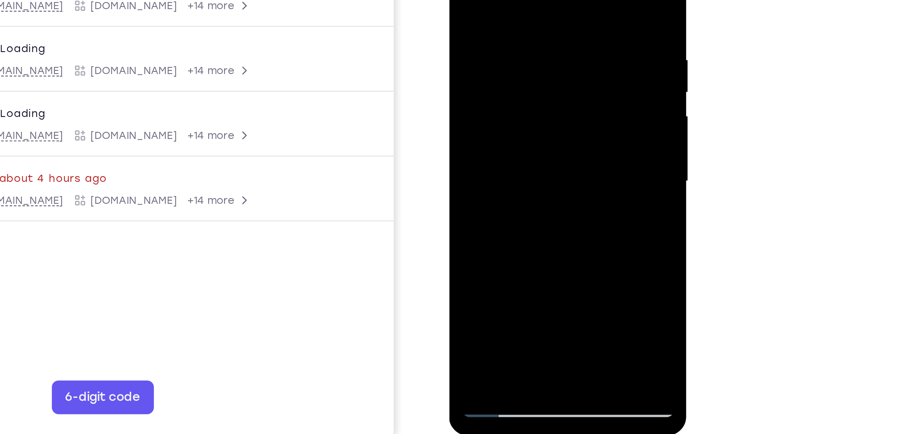
click at [454, 111] on div at bounding box center [496, 33] width 85 height 189
click at [454, 0] on div at bounding box center [496, 33] width 85 height 189
click at [454, 90] on div at bounding box center [496, 33] width 85 height 189
drag, startPoint x: 522, startPoint y: 83, endPoint x: 519, endPoint y: 38, distance: 44.8
click at [454, 38] on div at bounding box center [496, 33] width 85 height 189
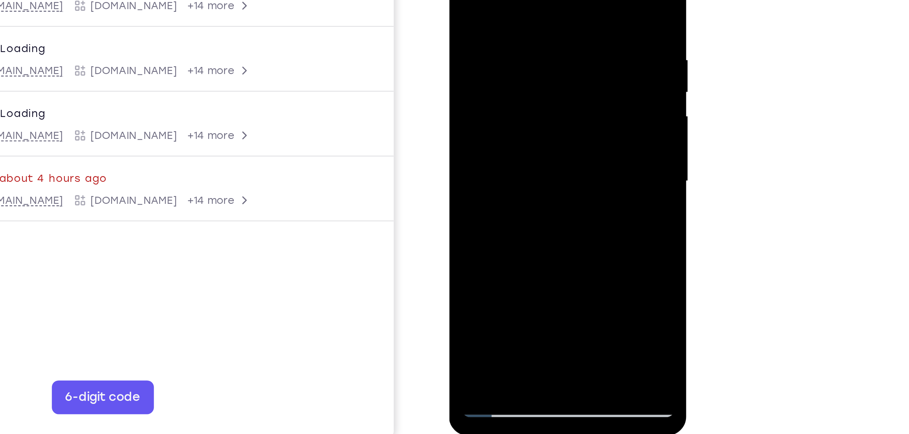
click at [454, 43] on div at bounding box center [496, 33] width 85 height 189
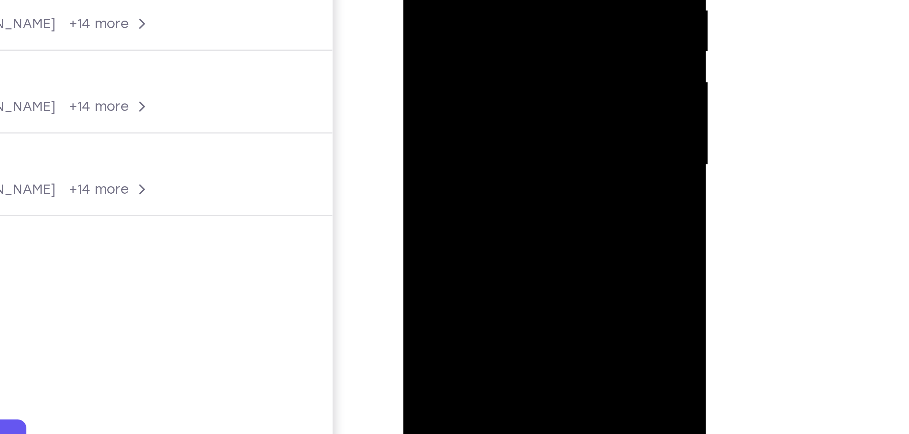
drag, startPoint x: 469, startPoint y: -9, endPoint x: 466, endPoint y: -61, distance: 52.5
drag, startPoint x: 466, startPoint y: -22, endPoint x: 467, endPoint y: -51, distance: 28.4
drag, startPoint x: 479, startPoint y: -7, endPoint x: 478, endPoint y: -35, distance: 28.5
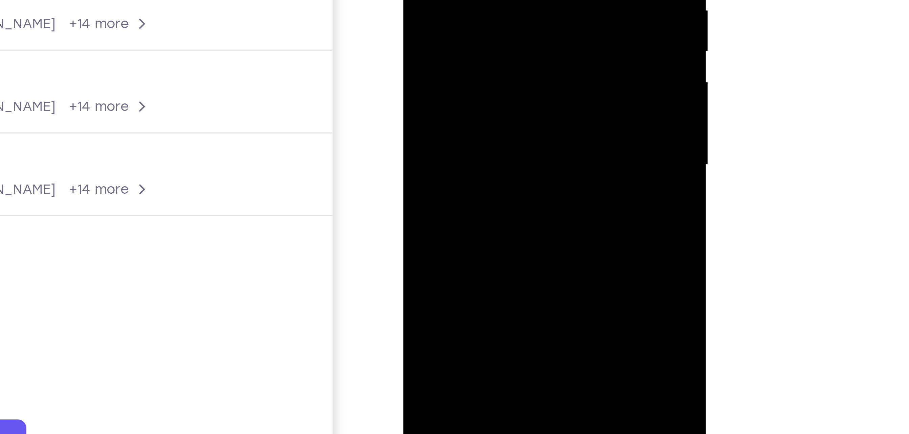
drag, startPoint x: 464, startPoint y: -32, endPoint x: 465, endPoint y: -59, distance: 26.4
drag, startPoint x: 459, startPoint y: -12, endPoint x: 460, endPoint y: -47, distance: 35.6
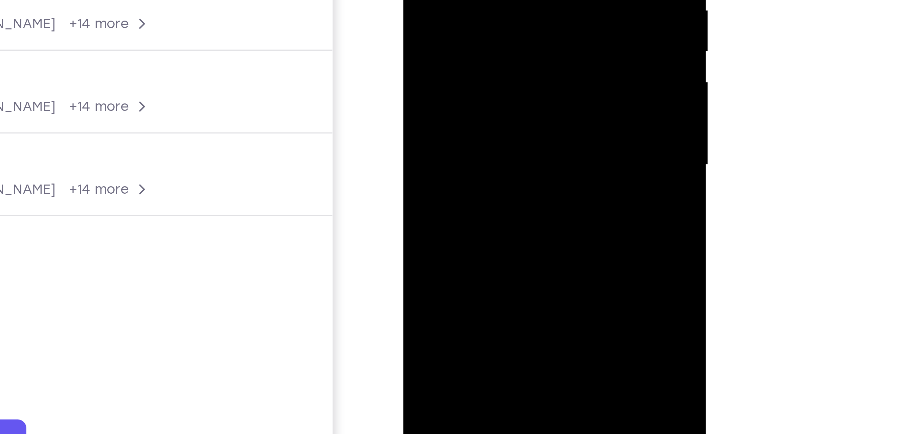
drag, startPoint x: 440, startPoint y: -10, endPoint x: 432, endPoint y: -55, distance: 45.3
drag, startPoint x: 454, startPoint y: 17, endPoint x: 455, endPoint y: -46, distance: 62.9
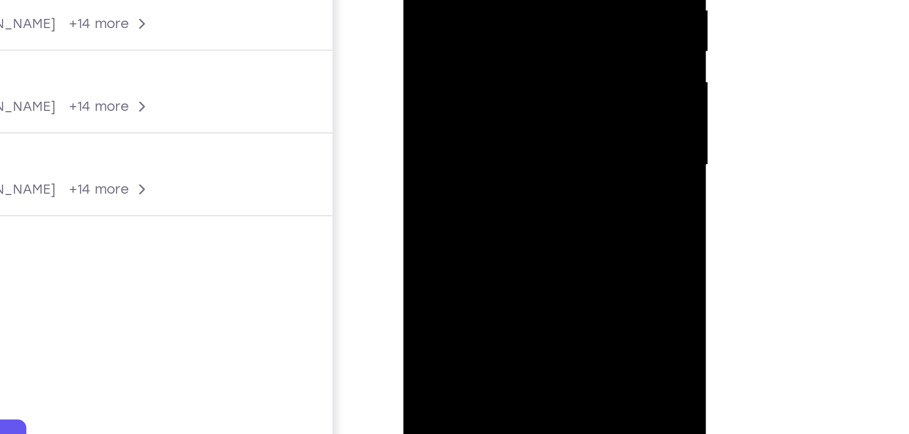
drag, startPoint x: 451, startPoint y: -4, endPoint x: 449, endPoint y: -57, distance: 52.5
drag, startPoint x: 453, startPoint y: 22, endPoint x: 450, endPoint y: -25, distance: 47.1
drag, startPoint x: 464, startPoint y: 10, endPoint x: 451, endPoint y: -44, distance: 55.8
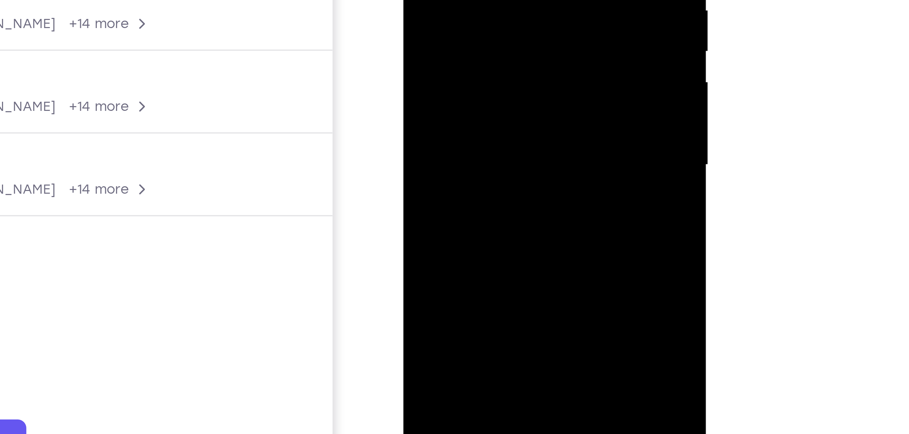
drag, startPoint x: 461, startPoint y: 0, endPoint x: 444, endPoint y: -51, distance: 53.7
drag, startPoint x: 466, startPoint y: -50, endPoint x: 473, endPoint y: 26, distance: 76.8
